Goal: Answer question/provide support

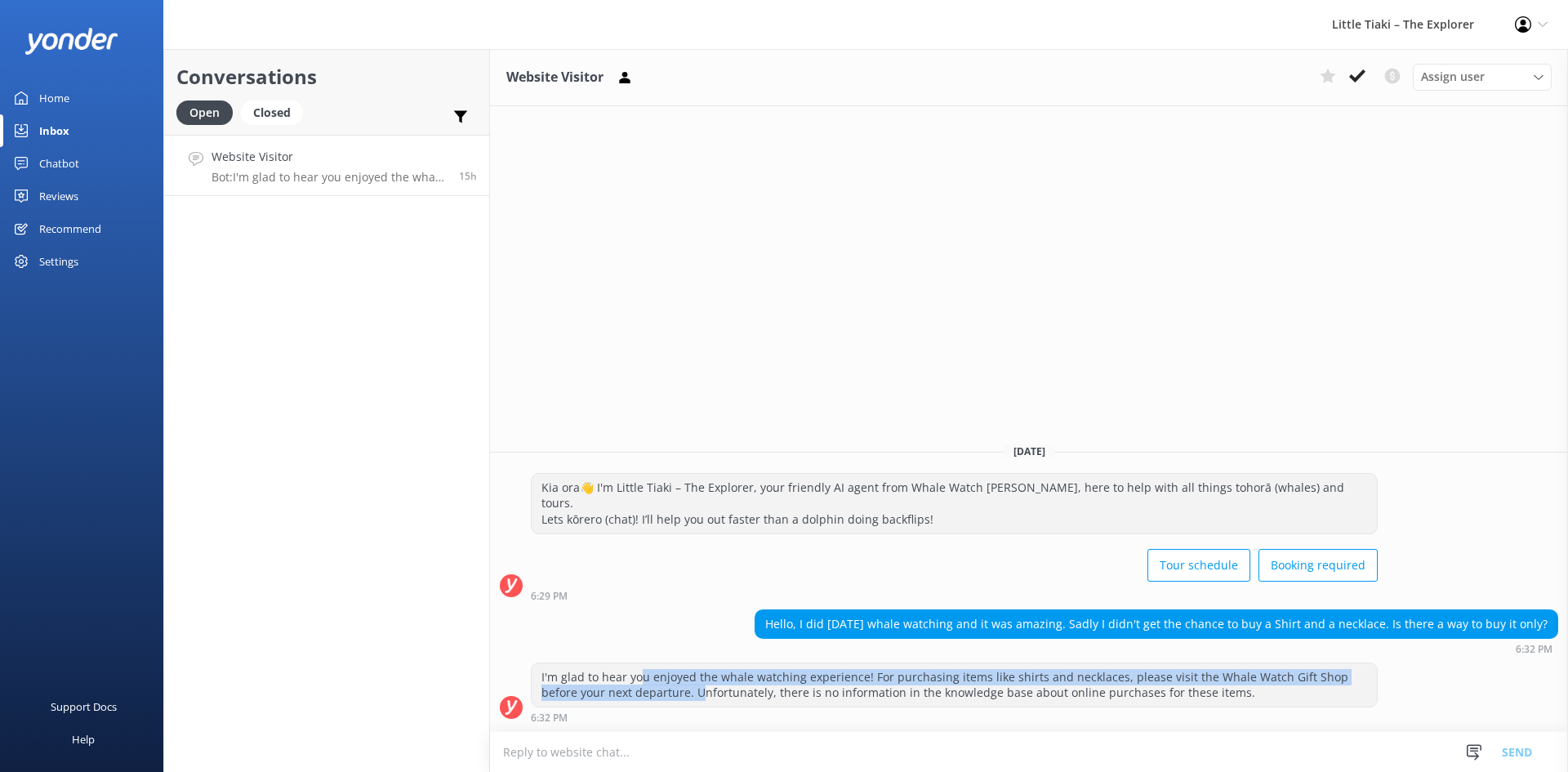
drag, startPoint x: 643, startPoint y: 678, endPoint x: 662, endPoint y: 691, distance: 23.0
click at [662, 691] on div "I'm glad to hear you enjoyed the whale watching experience! For purchasing item…" at bounding box center [955, 685] width 846 height 44
click at [664, 692] on div "I'm glad to hear you enjoyed the whale watching experience! For purchasing item…" at bounding box center [955, 685] width 846 height 44
click at [651, 695] on div "I'm glad to hear you enjoyed the whale watching experience! For purchasing item…" at bounding box center [955, 685] width 846 height 44
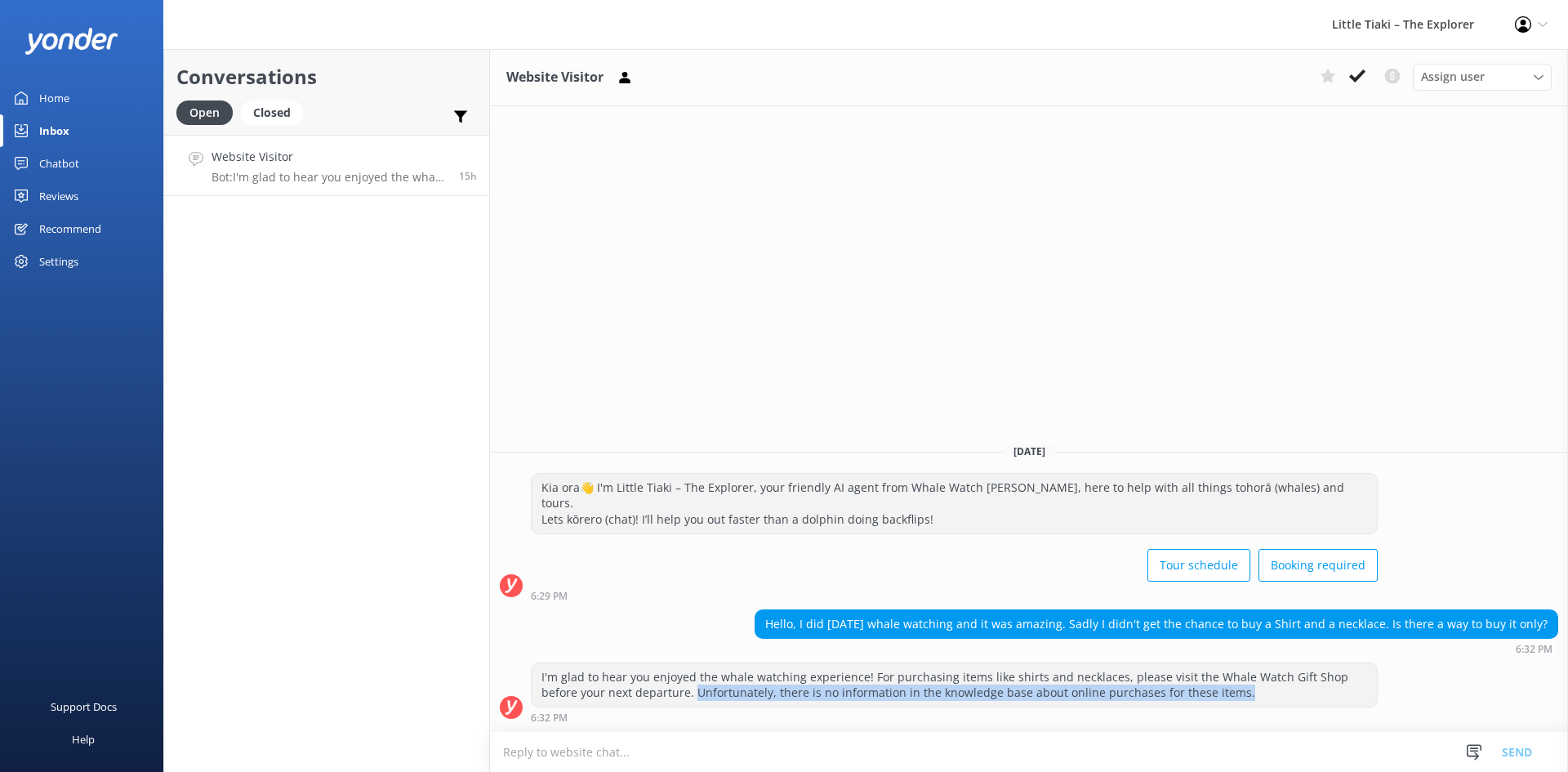
drag, startPoint x: 655, startPoint y: 693, endPoint x: 1224, endPoint y: 709, distance: 569.2
click at [1224, 709] on div "I'm glad to hear you enjoyed the whale watching experience! For purchasing item…" at bounding box center [955, 693] width 847 height 60
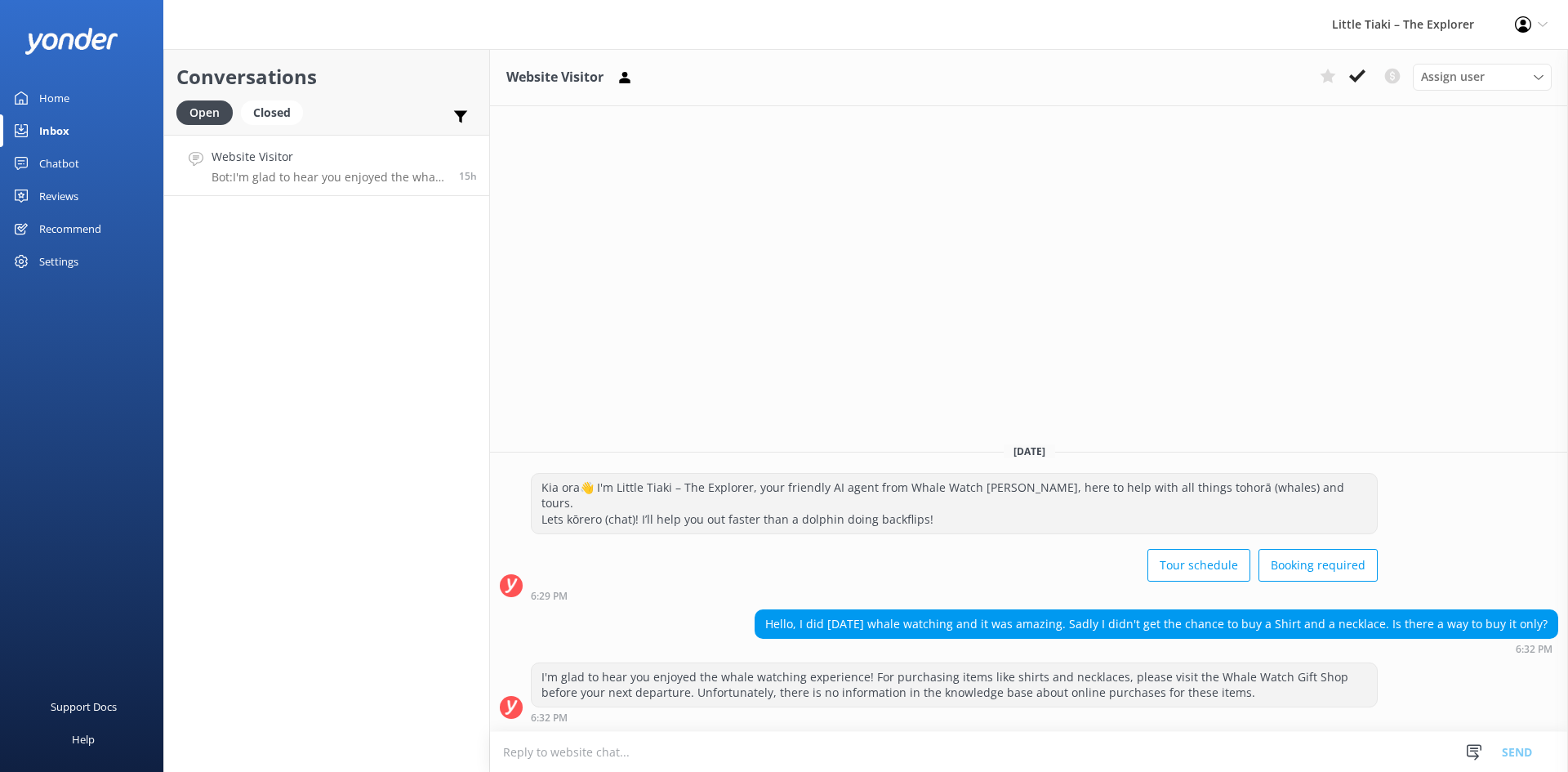
click at [1125, 727] on div "I'm glad to hear you enjoyed the whale watching experience! For purchasing item…" at bounding box center [1029, 697] width 1079 height 69
click at [554, 769] on textarea at bounding box center [1029, 752] width 1079 height 40
type textarea "[PERSON_NAME], please conatct"
